Goal: Information Seeking & Learning: Understand process/instructions

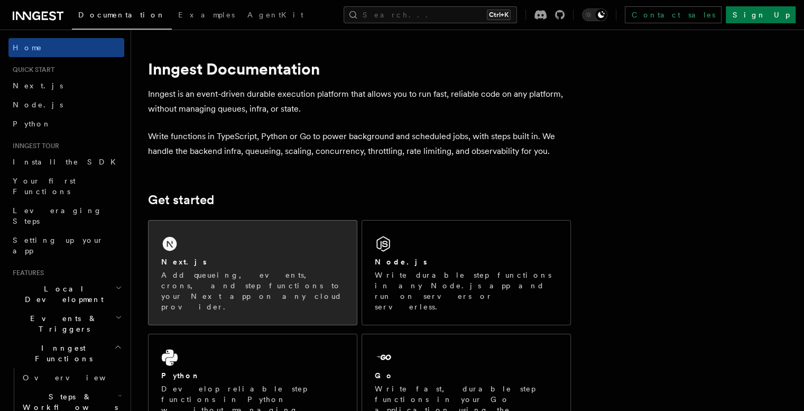
click at [313, 246] on div "Next.js Add queueing, events, crons, and step functions to your Next app on any…" at bounding box center [253, 273] width 208 height 104
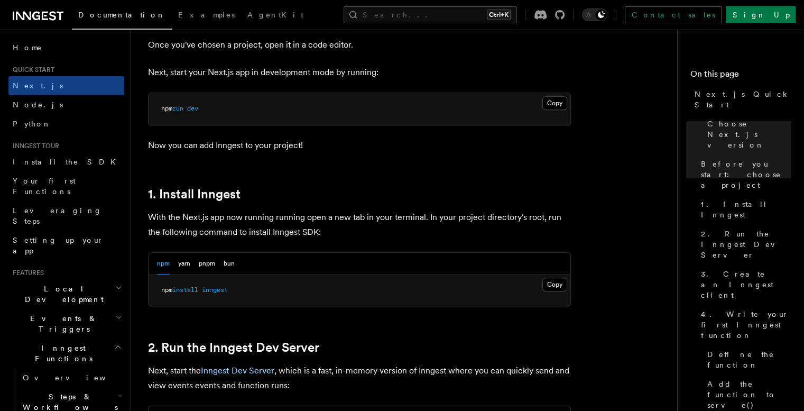
scroll to position [493, 0]
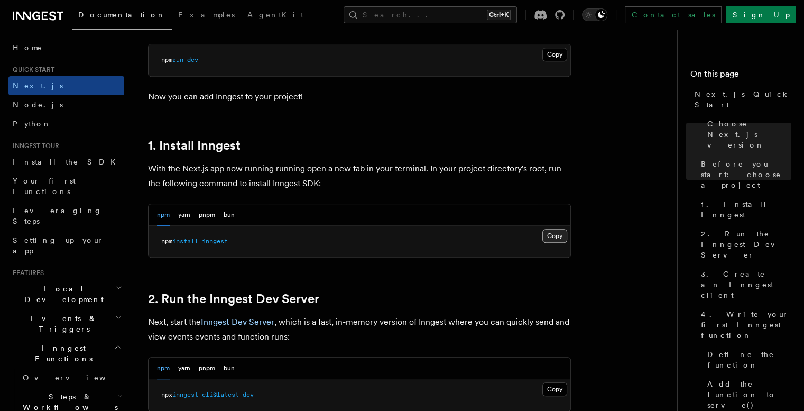
click at [553, 236] on button "Copy Copied" at bounding box center [555, 236] width 25 height 14
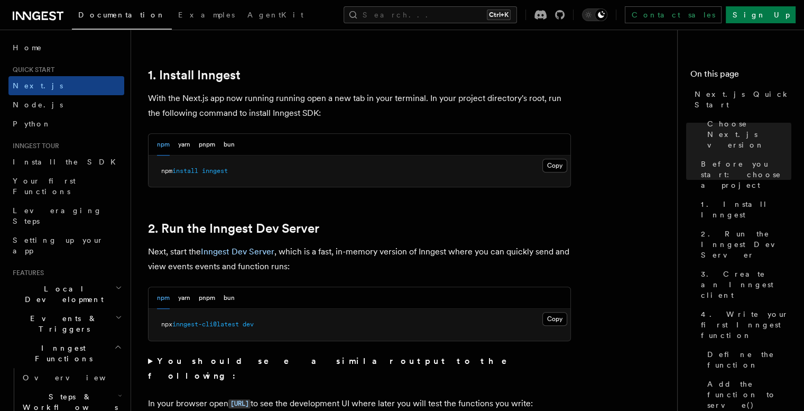
scroll to position [564, 0]
drag, startPoint x: 219, startPoint y: 322, endPoint x: 160, endPoint y: 320, distance: 58.7
click at [160, 320] on pre "npx inngest-cli@latest dev" at bounding box center [360, 325] width 422 height 32
copy span "npx inngest-cli@l"
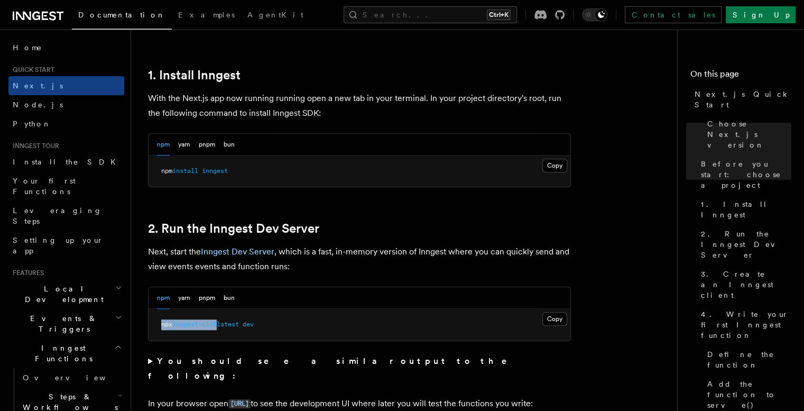
drag, startPoint x: 160, startPoint y: 323, endPoint x: 217, endPoint y: 330, distance: 58.1
click at [217, 330] on pre "npx inngest-cli@latest dev" at bounding box center [360, 325] width 422 height 32
copy span "npx inngest-cli@"
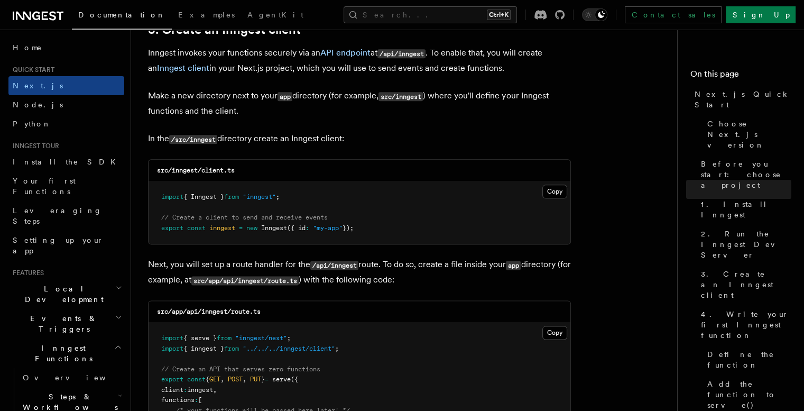
scroll to position [1410, 0]
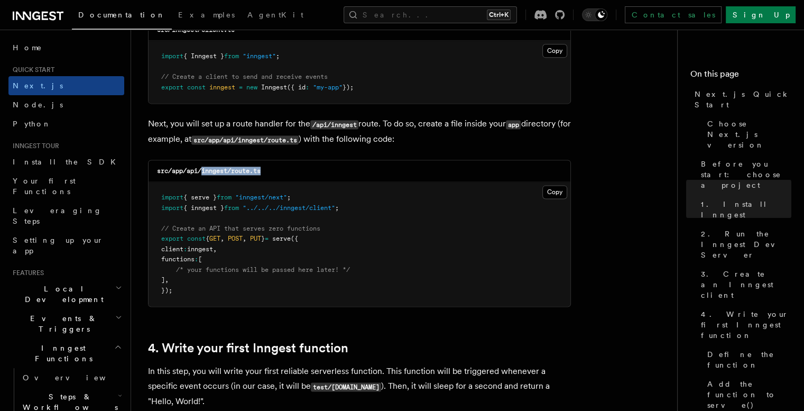
drag, startPoint x: 256, startPoint y: 170, endPoint x: 198, endPoint y: 171, distance: 57.7
click at [198, 171] on div "src/app/api/inngest/route.ts" at bounding box center [360, 171] width 422 height 22
copy code "inngest/route.ts"
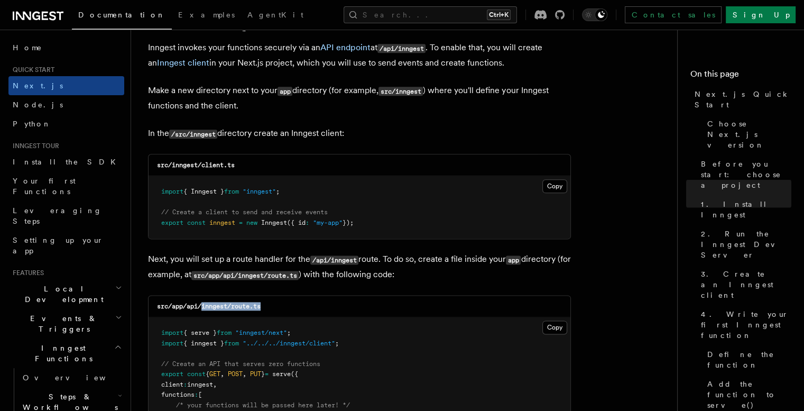
scroll to position [1269, 0]
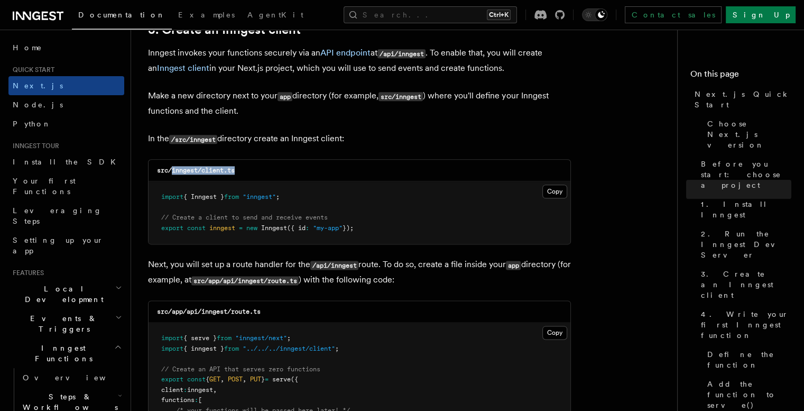
drag, startPoint x: 235, startPoint y: 171, endPoint x: 172, endPoint y: 177, distance: 63.3
click at [172, 177] on div "src/inngest/client.ts" at bounding box center [360, 171] width 422 height 22
copy code "inngest/client.ts"
click at [555, 192] on button "Copy Copied" at bounding box center [555, 192] width 25 height 14
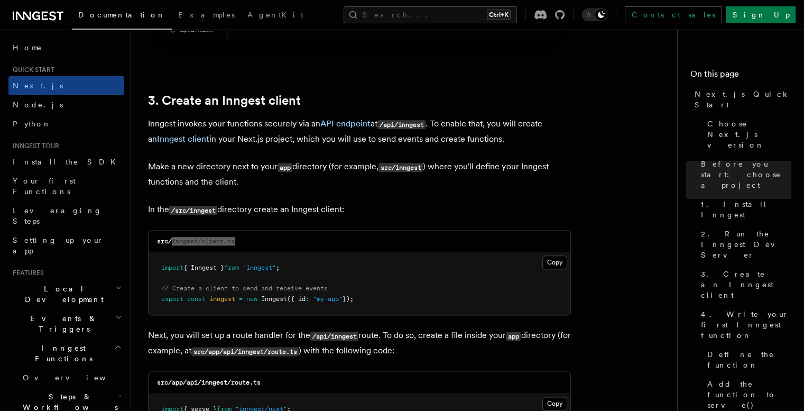
scroll to position [1340, 0]
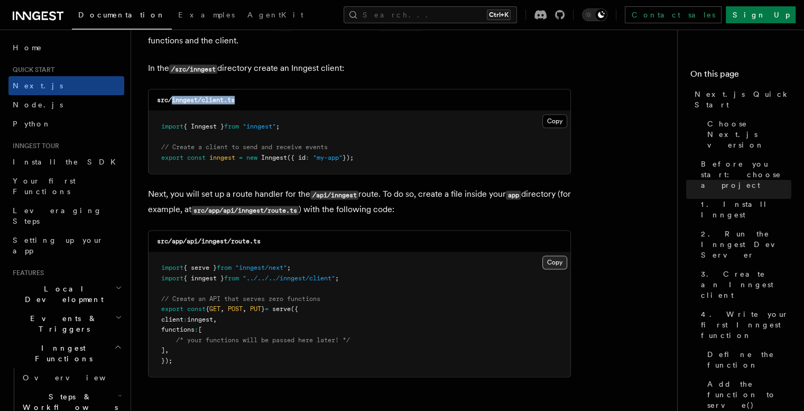
click at [548, 260] on button "Copy Copied" at bounding box center [555, 262] width 25 height 14
